Goal: Information Seeking & Learning: Check status

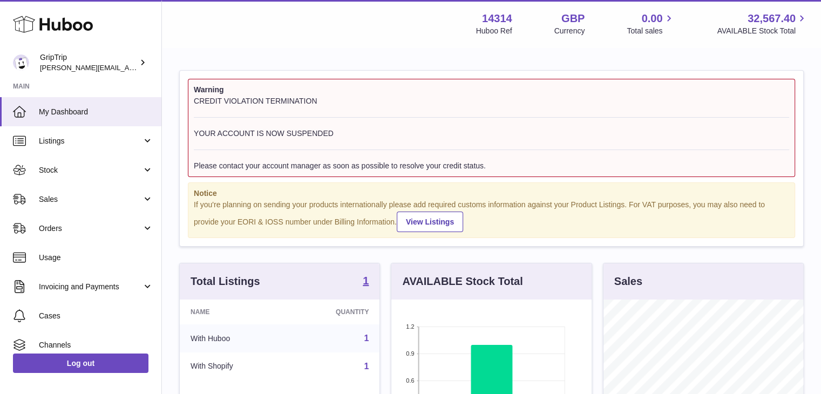
scroll to position [168, 200]
click at [125, 282] on span "Invoicing and Payments" at bounding box center [90, 287] width 103 height 10
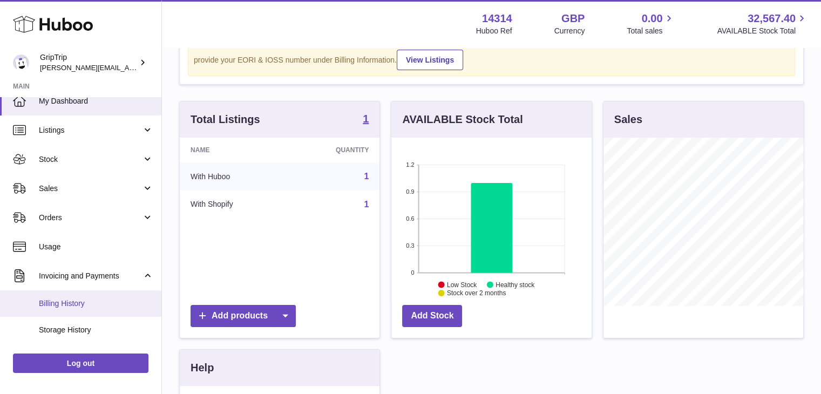
scroll to position [119, 0]
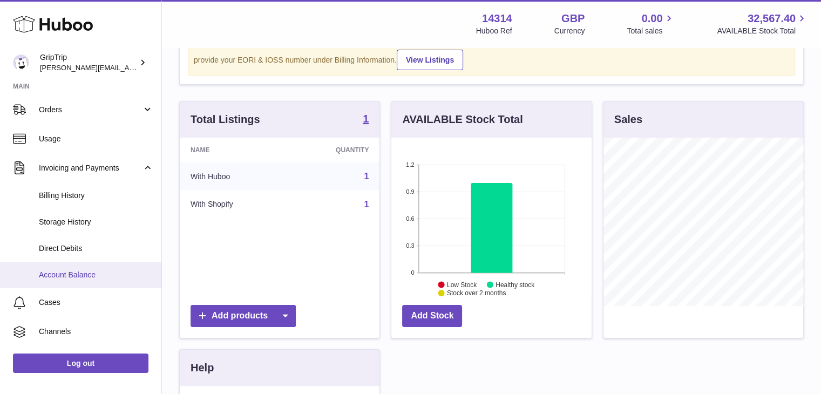
click at [90, 278] on span "Account Balance" at bounding box center [96, 275] width 114 height 10
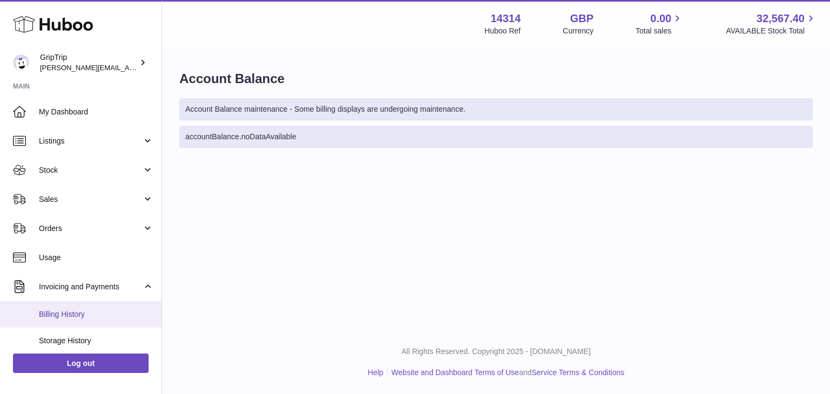
click at [78, 314] on span "Billing History" at bounding box center [96, 314] width 114 height 10
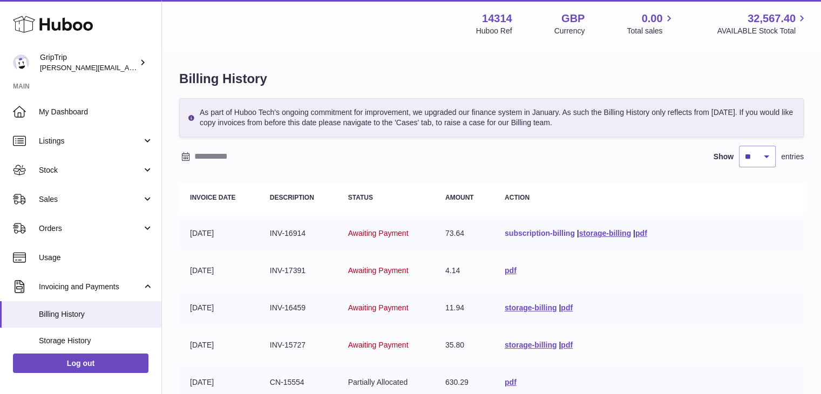
click at [548, 230] on link "subscription-billing" at bounding box center [540, 233] width 70 height 9
click at [505, 266] on link "pdf" at bounding box center [511, 270] width 12 height 9
